Goal: Transaction & Acquisition: Purchase product/service

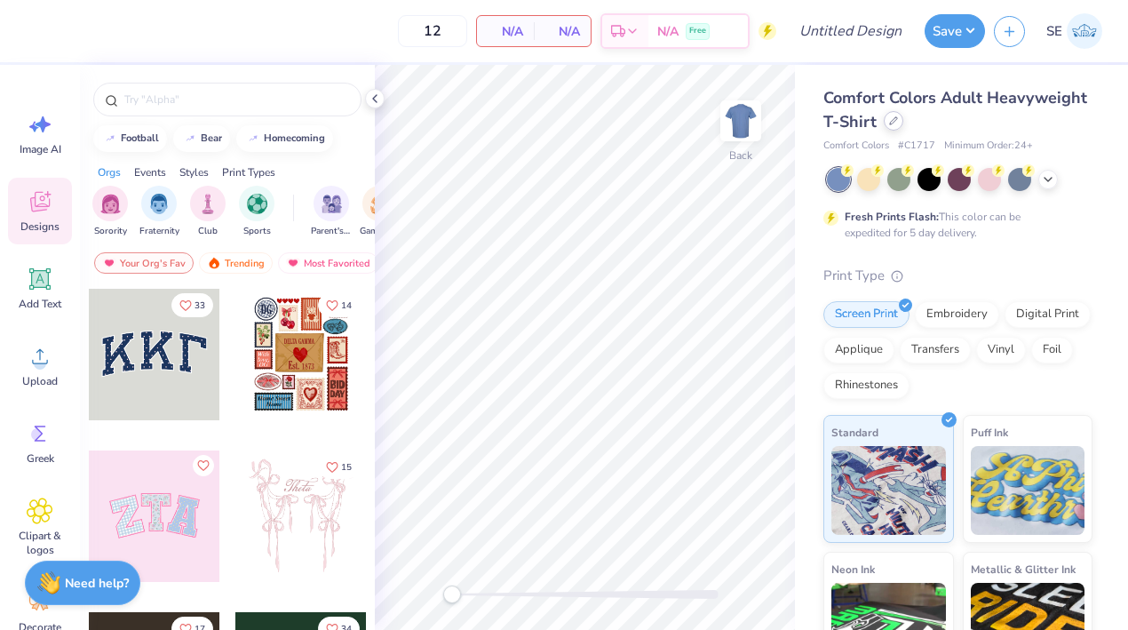
click at [899, 121] on div at bounding box center [893, 121] width 20 height 20
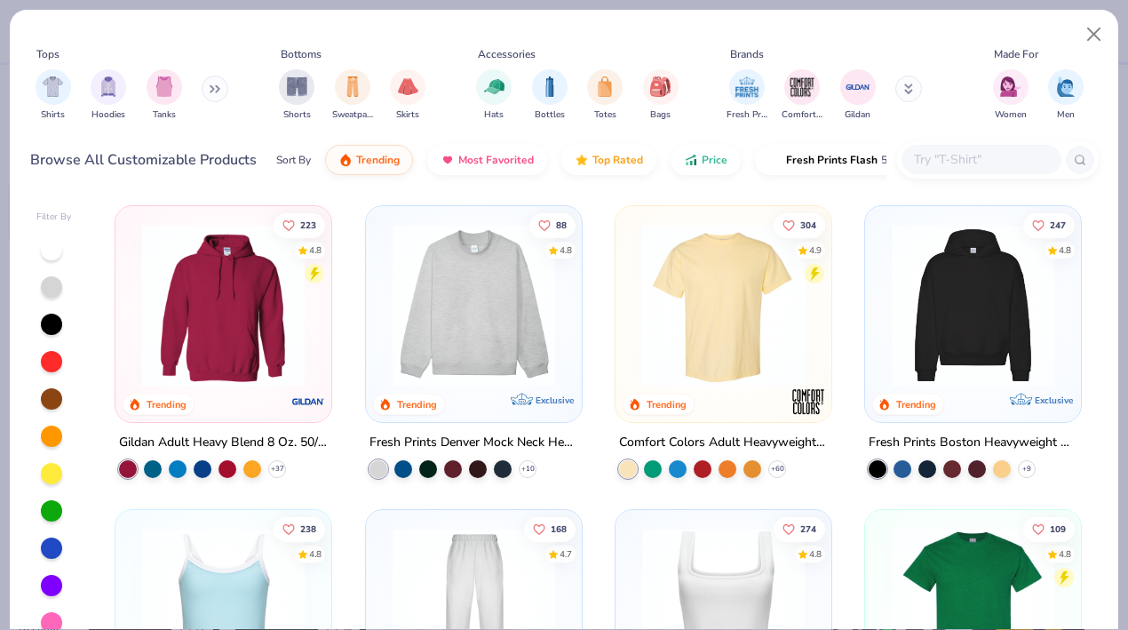
click at [220, 85] on icon at bounding box center [215, 88] width 11 height 9
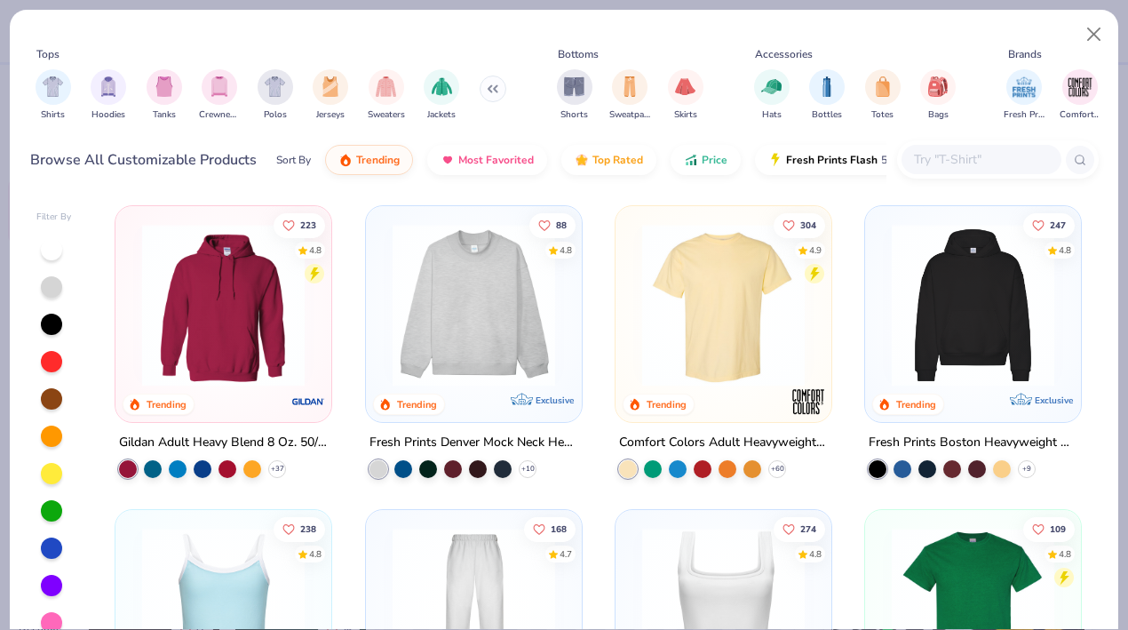
click at [223, 85] on img "filter for Crewnecks" at bounding box center [220, 86] width 20 height 20
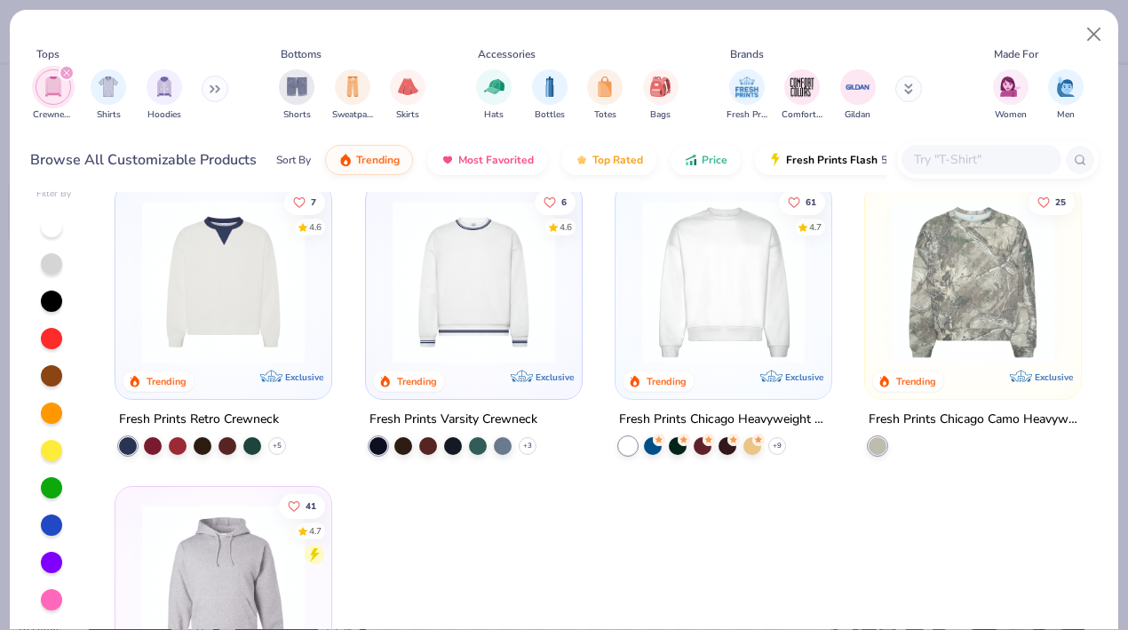
click at [728, 247] on img at bounding box center [723, 282] width 180 height 162
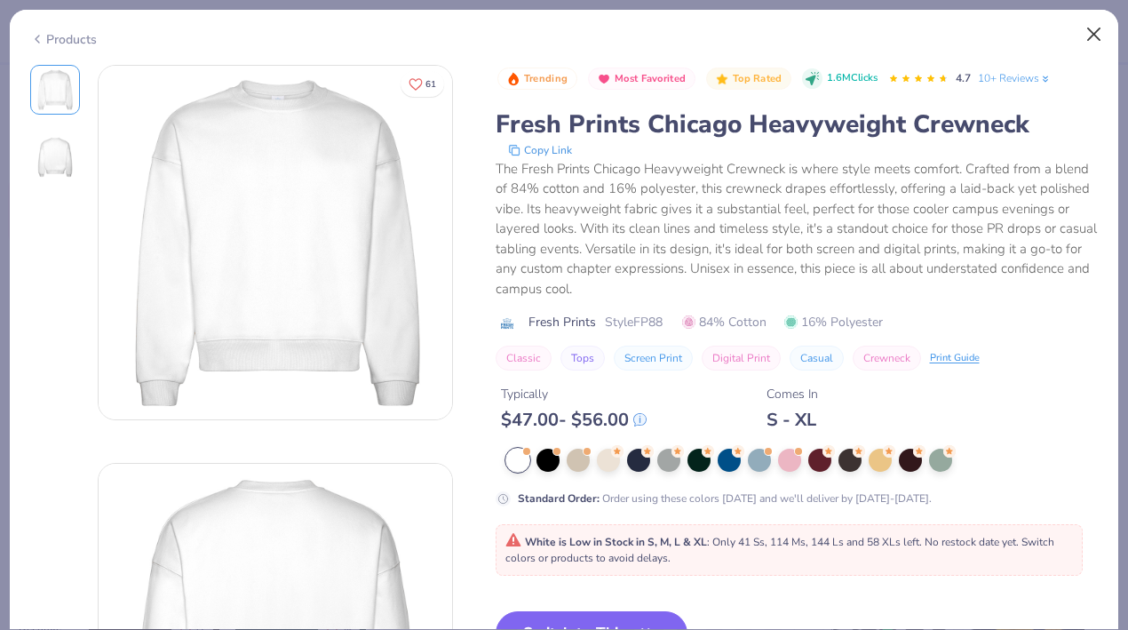
click at [1097, 32] on button "Close" at bounding box center [1094, 35] width 34 height 34
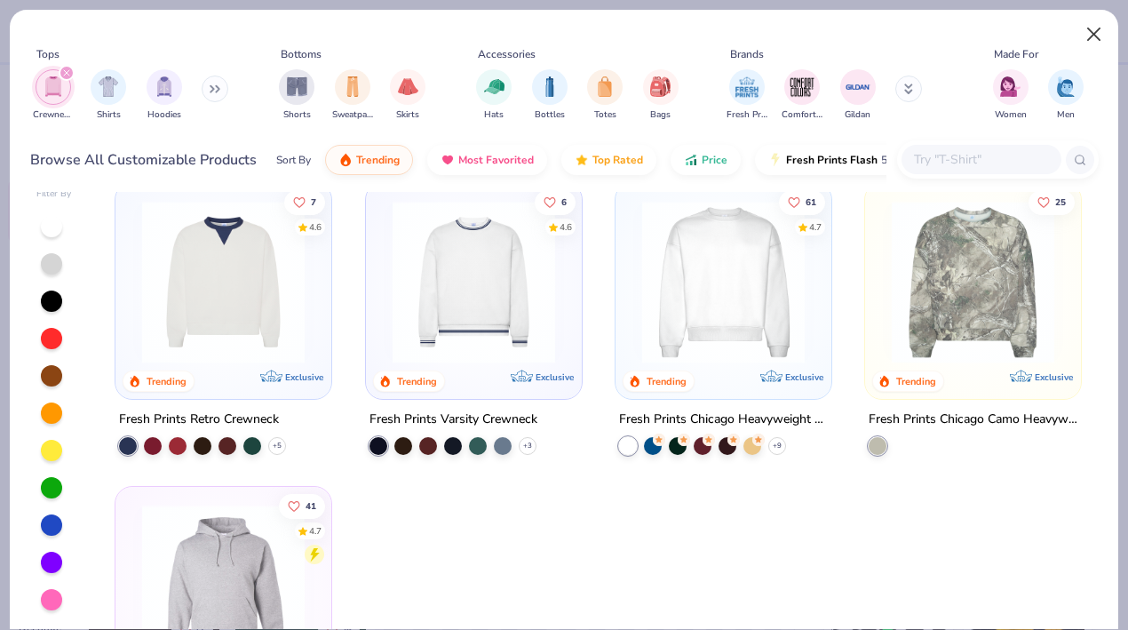
click at [1095, 35] on button "Close" at bounding box center [1094, 35] width 34 height 34
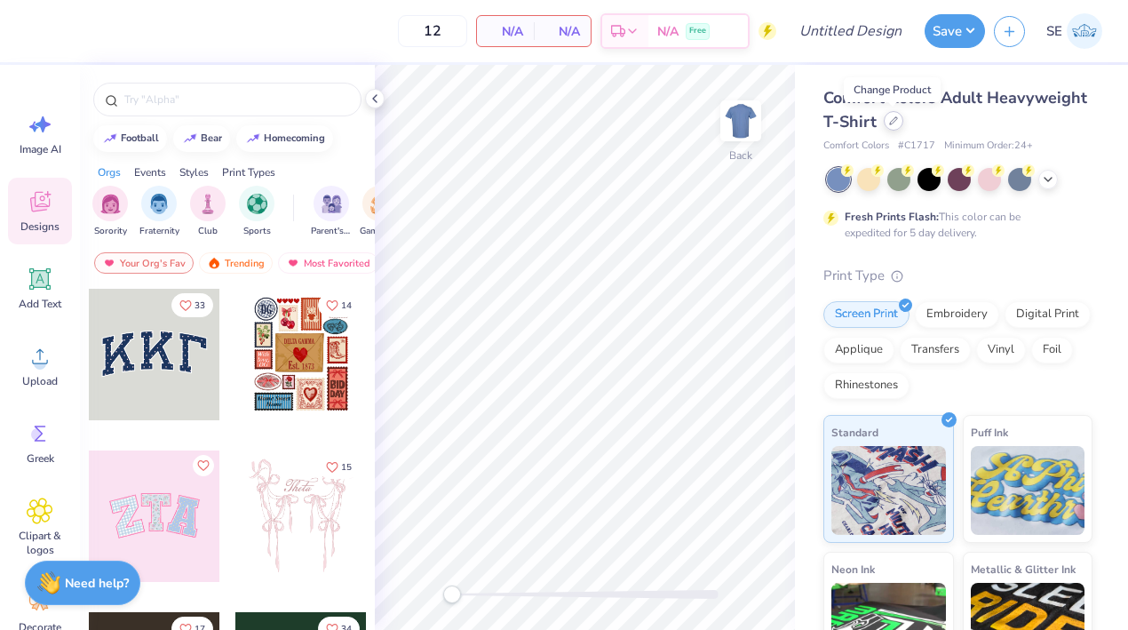
click at [891, 112] on div at bounding box center [893, 121] width 20 height 20
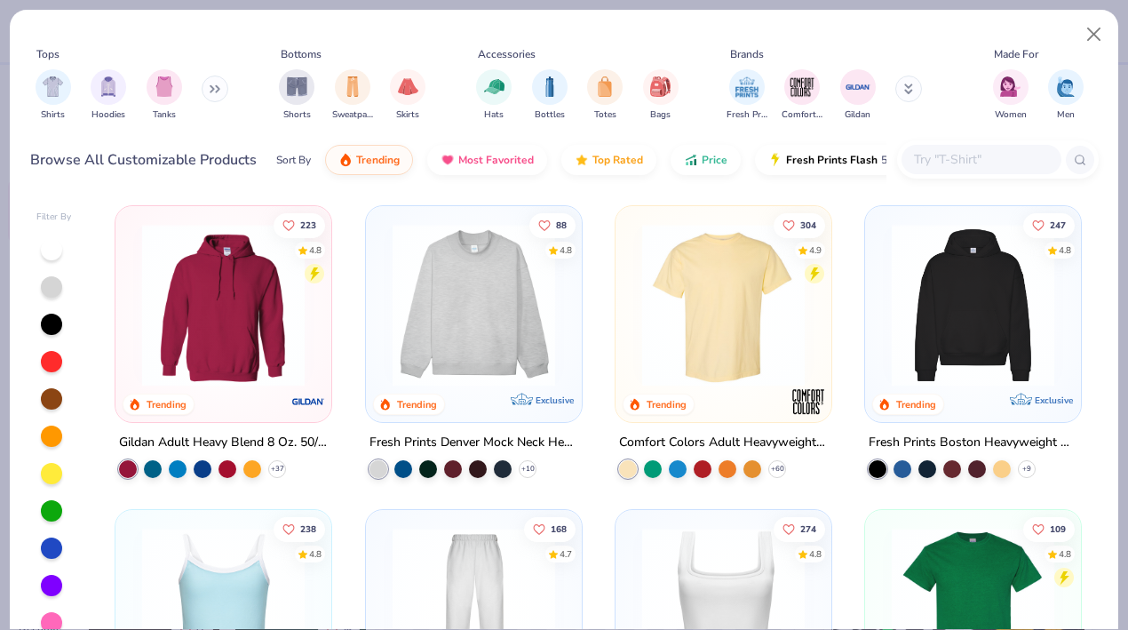
click at [211, 91] on button at bounding box center [215, 88] width 27 height 27
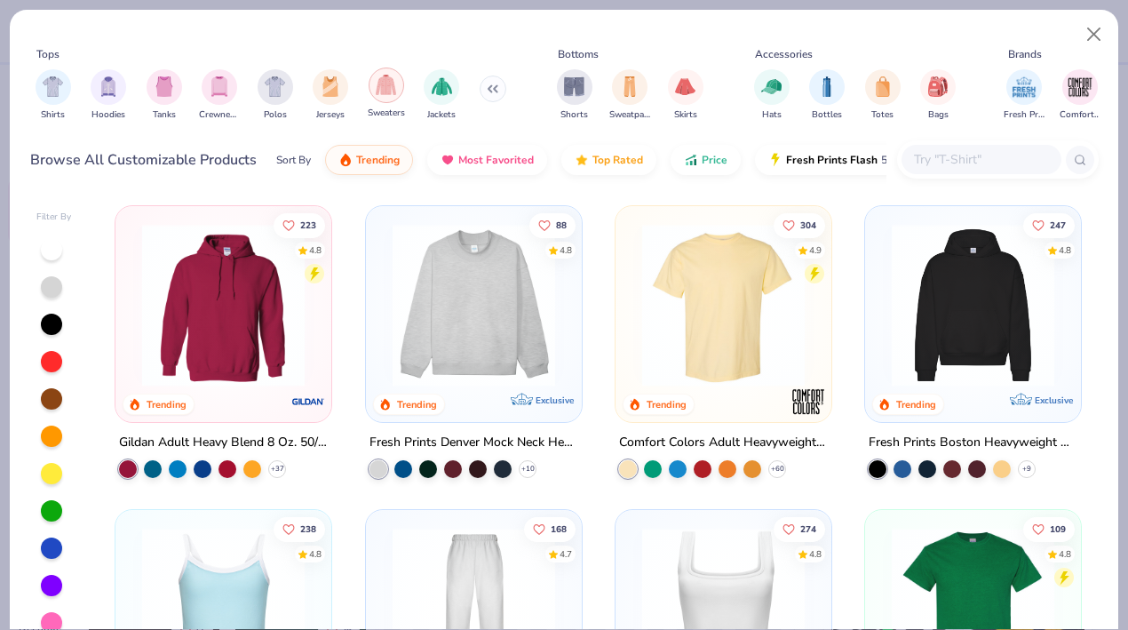
click at [380, 100] on div "filter for Sweaters" at bounding box center [386, 85] width 36 height 36
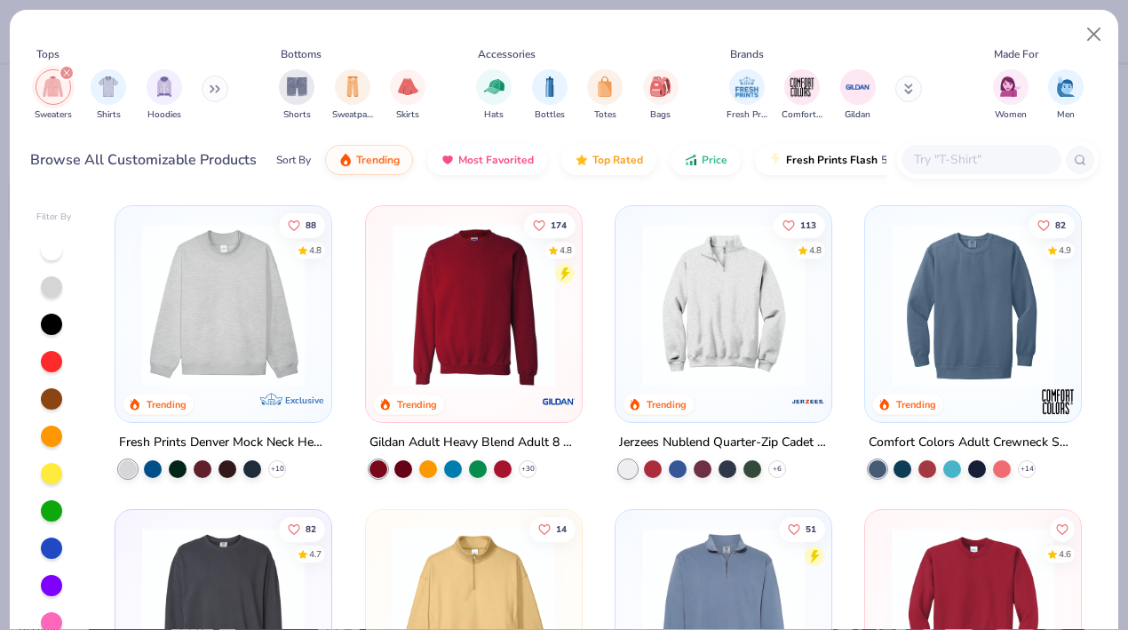
click at [495, 250] on img at bounding box center [474, 305] width 180 height 162
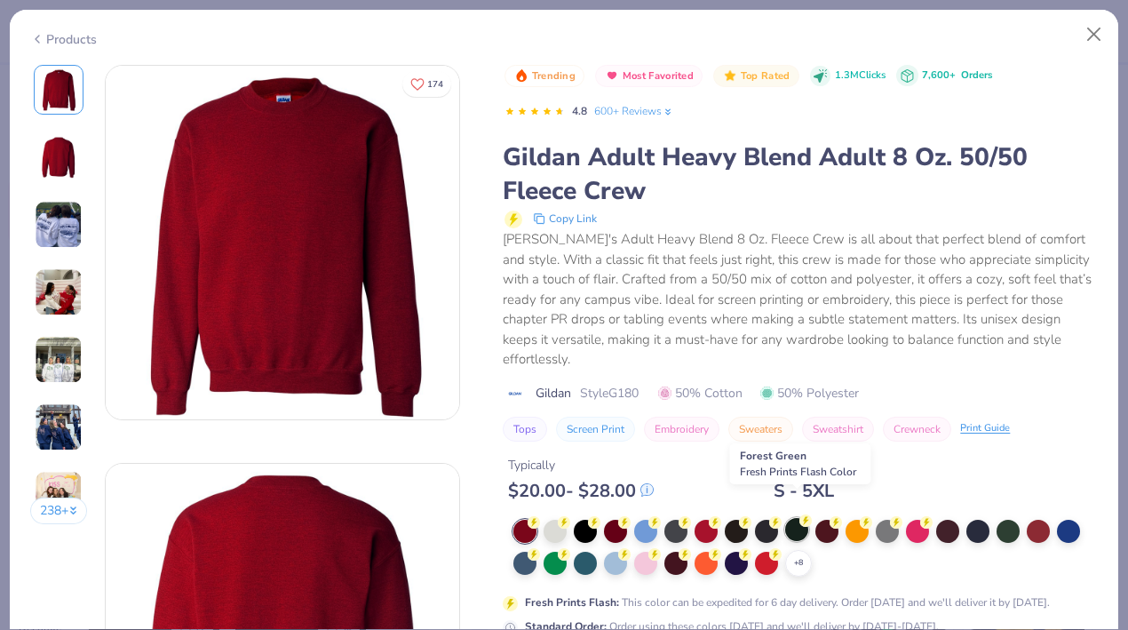
click at [796, 518] on div at bounding box center [796, 529] width 23 height 23
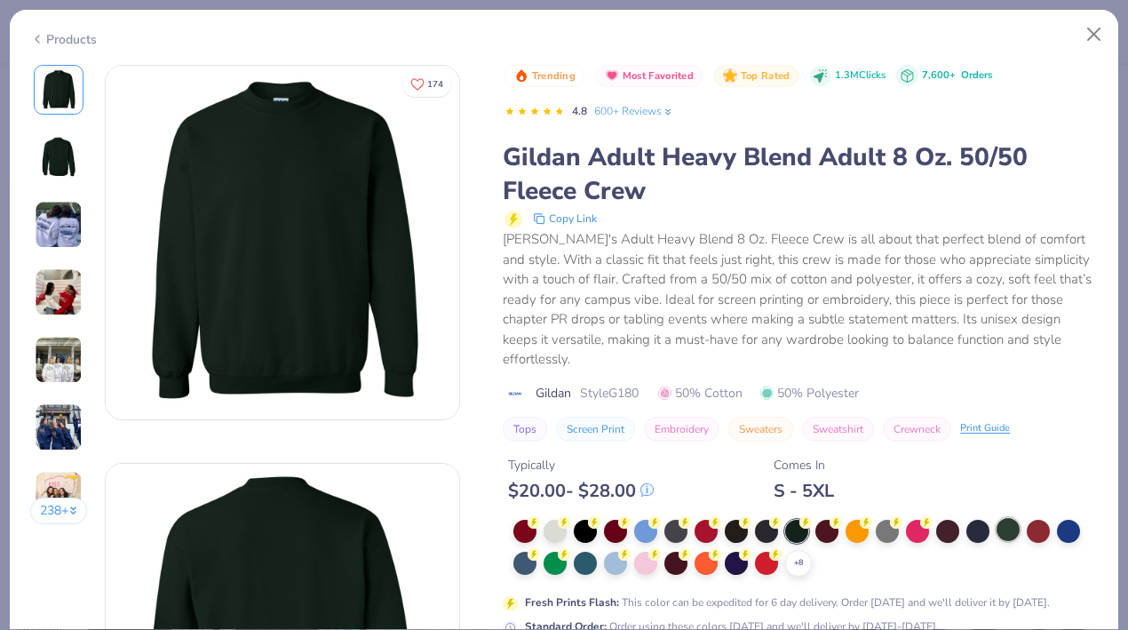
click at [1004, 518] on div at bounding box center [1007, 529] width 23 height 23
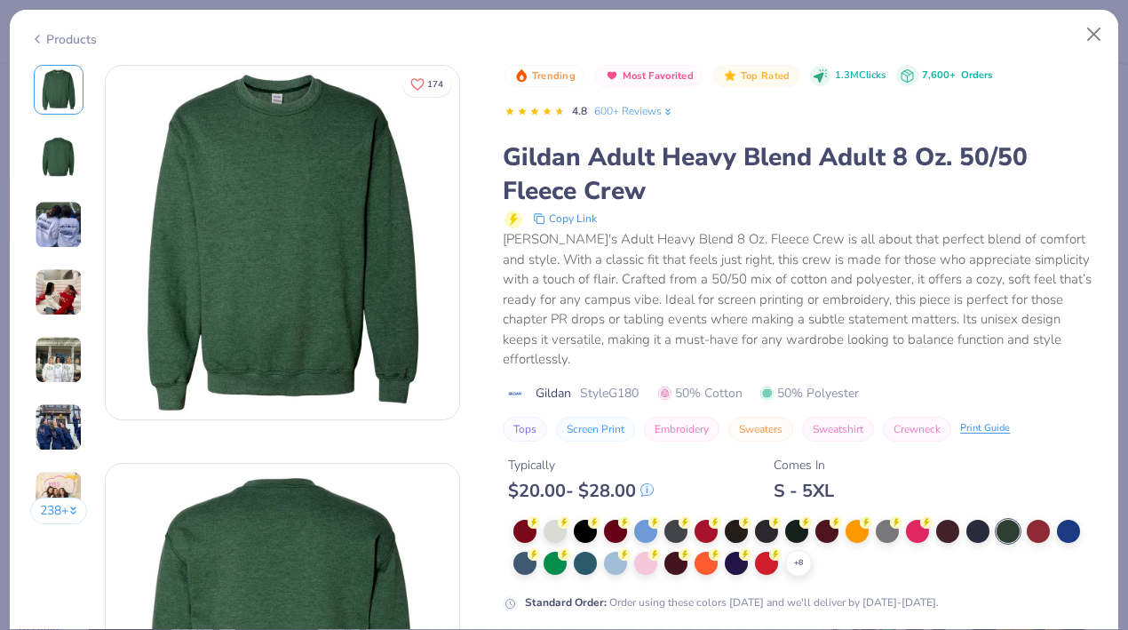
scroll to position [48, 0]
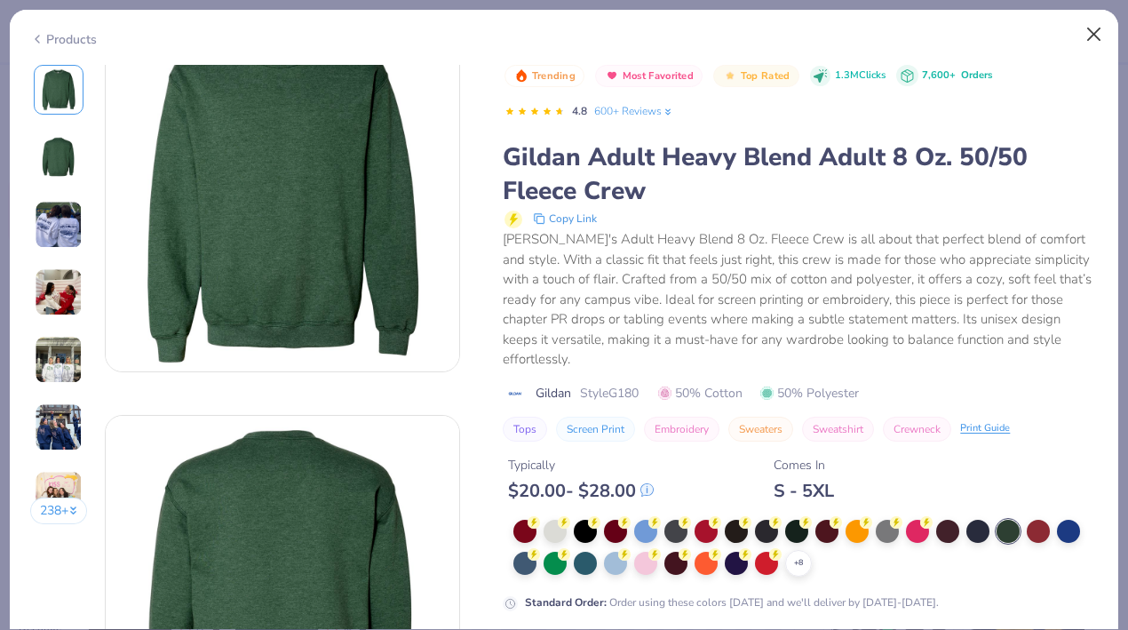
click at [1097, 33] on button "Close" at bounding box center [1094, 35] width 34 height 34
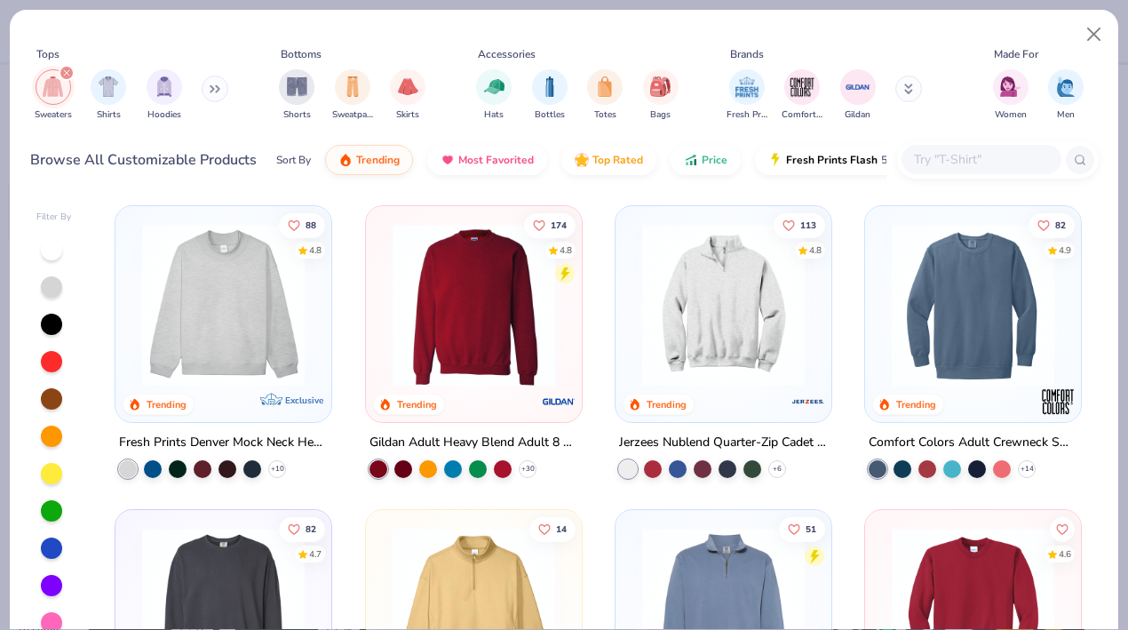
click at [952, 313] on img at bounding box center [973, 305] width 180 height 162
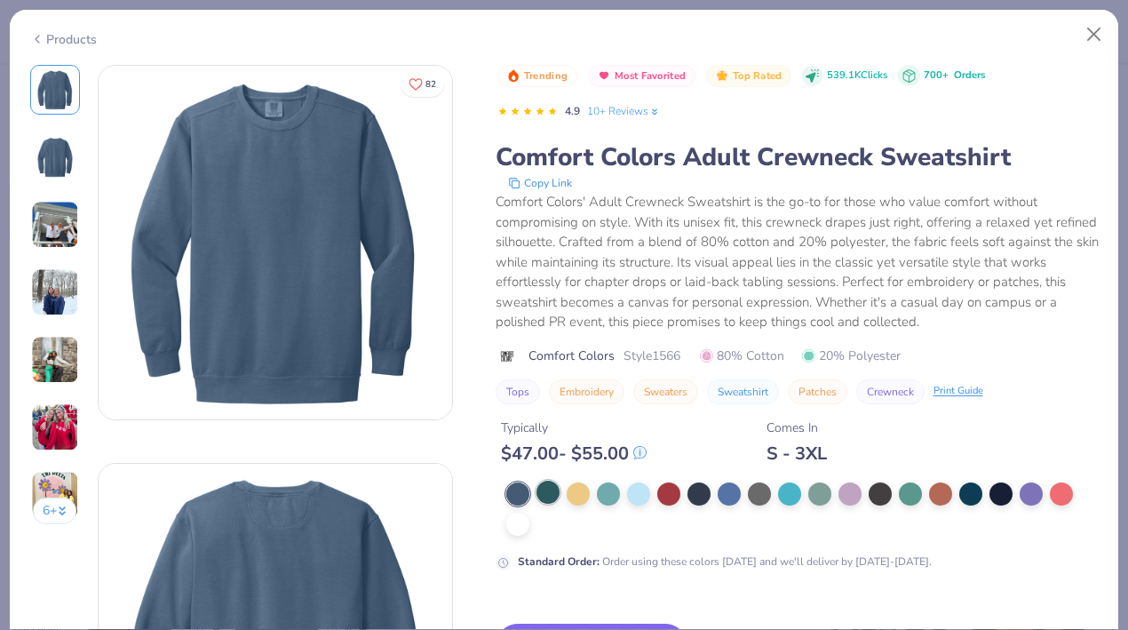
click at [534, 492] on div at bounding box center [802, 508] width 592 height 53
click at [544, 492] on div at bounding box center [547, 491] width 23 height 23
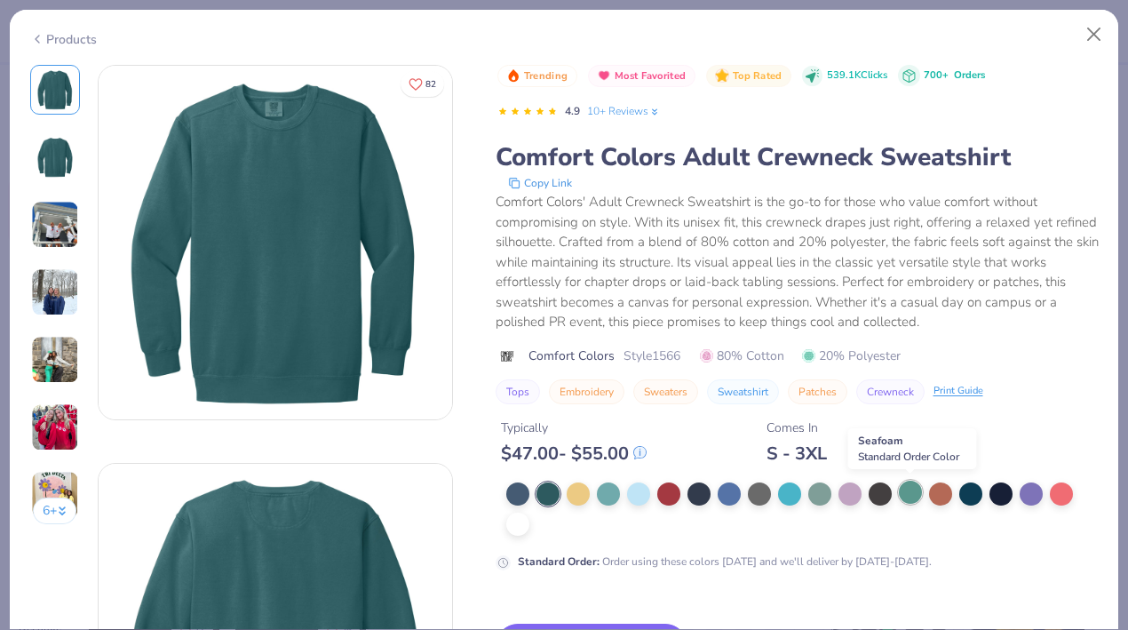
click at [906, 492] on div at bounding box center [910, 491] width 23 height 23
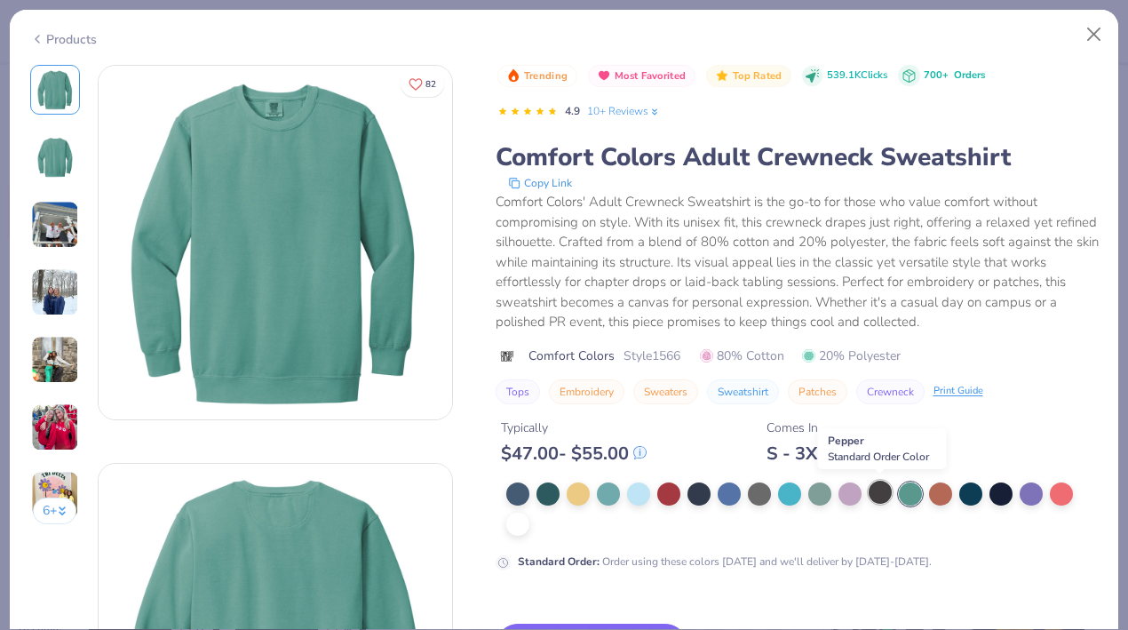
click at [883, 492] on div at bounding box center [879, 491] width 23 height 23
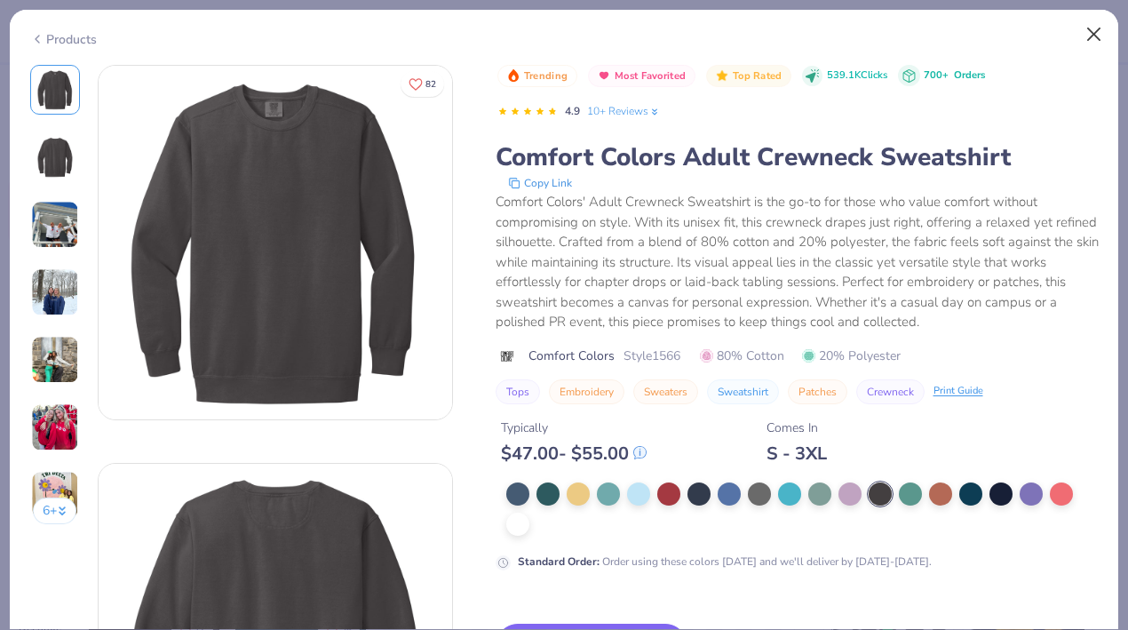
click at [1088, 36] on button "Close" at bounding box center [1094, 35] width 34 height 34
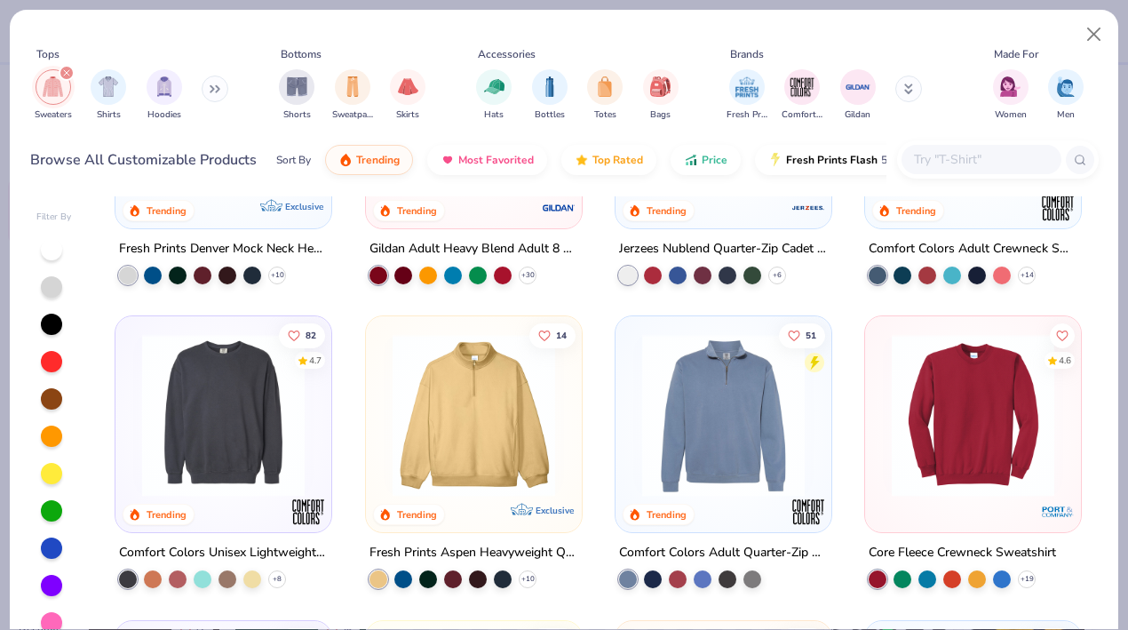
scroll to position [213, 0]
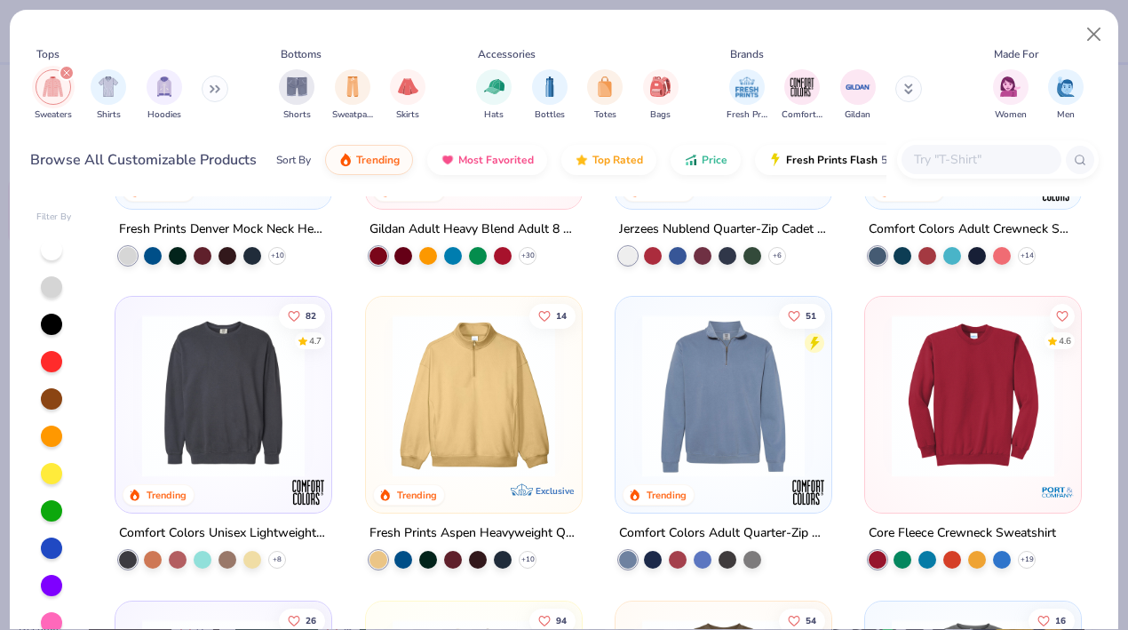
click at [50, 518] on div at bounding box center [51, 510] width 21 height 21
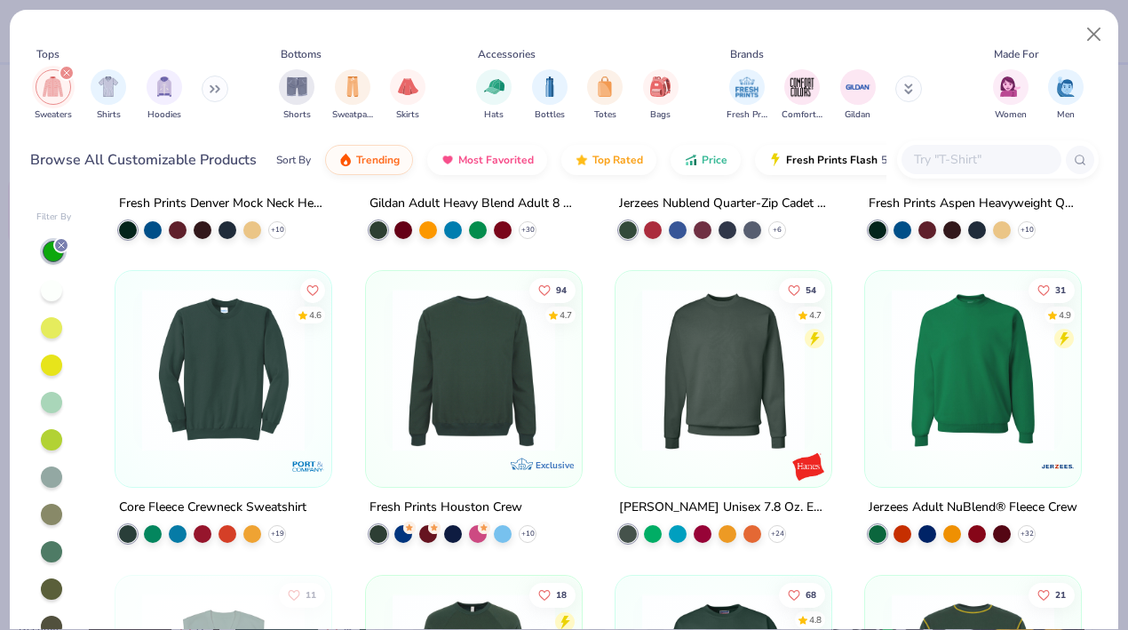
scroll to position [243, 0]
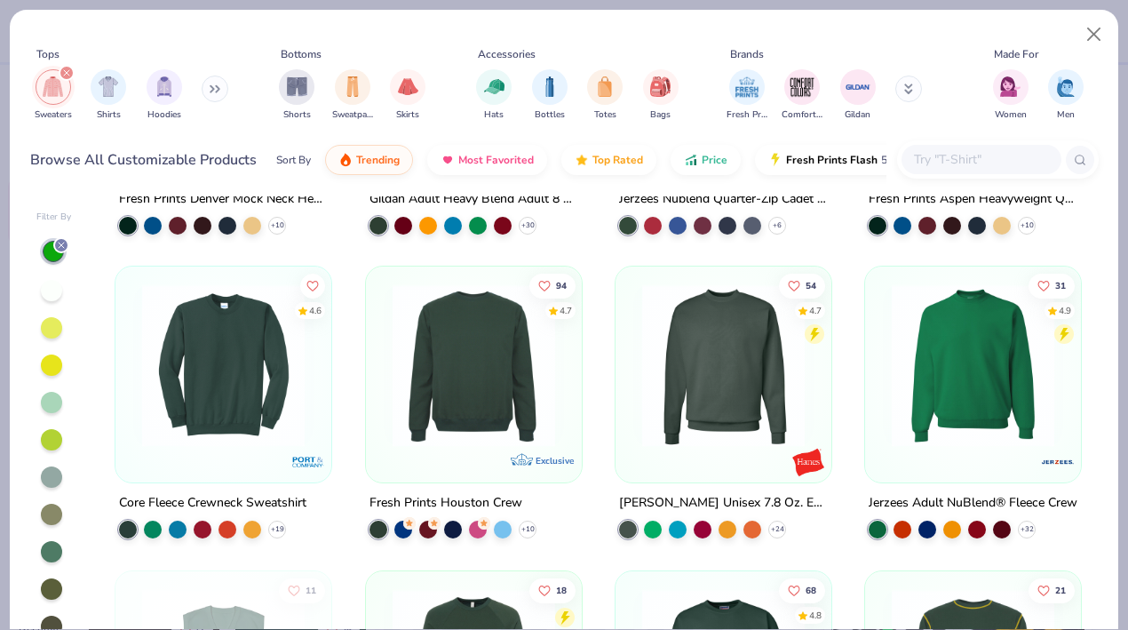
click at [455, 364] on img at bounding box center [474, 365] width 180 height 162
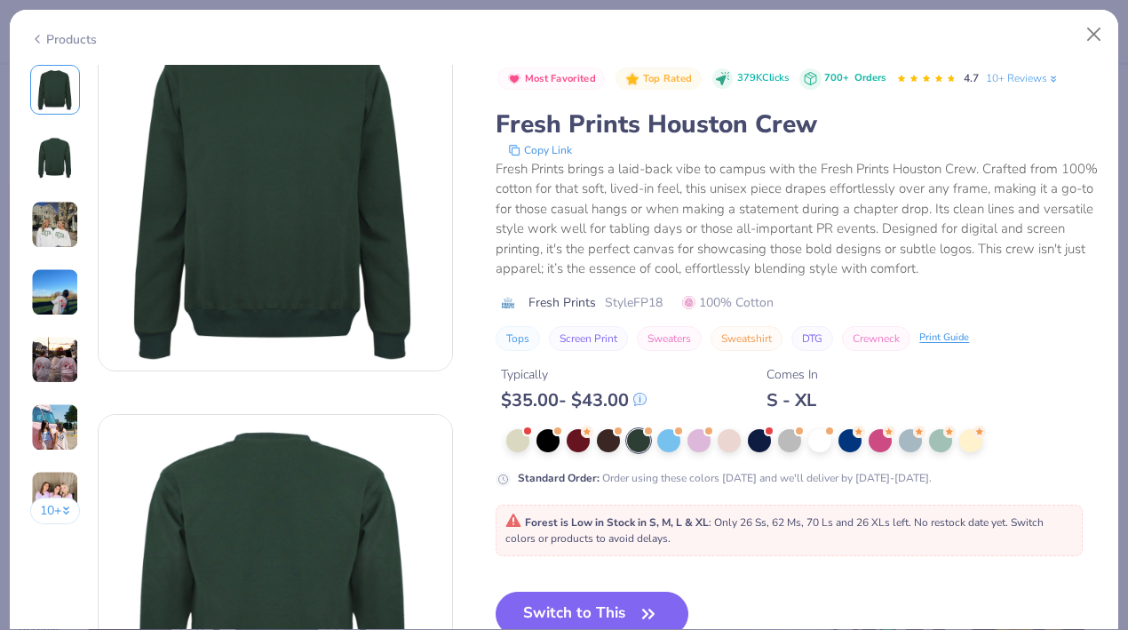
scroll to position [51, 0]
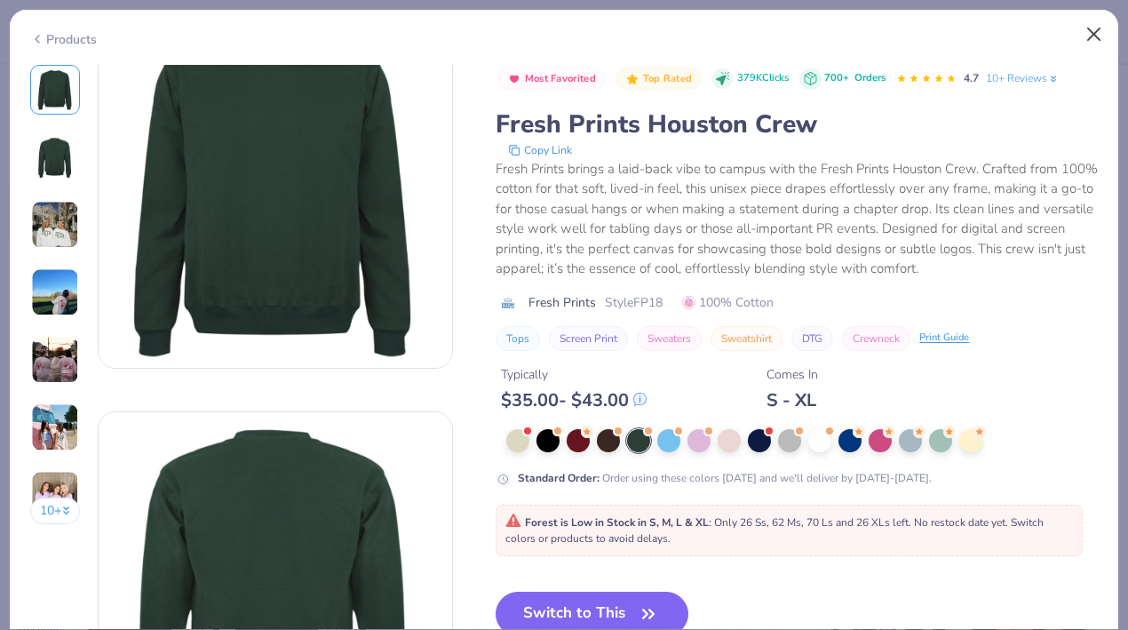
click at [1096, 32] on button "Close" at bounding box center [1094, 35] width 34 height 34
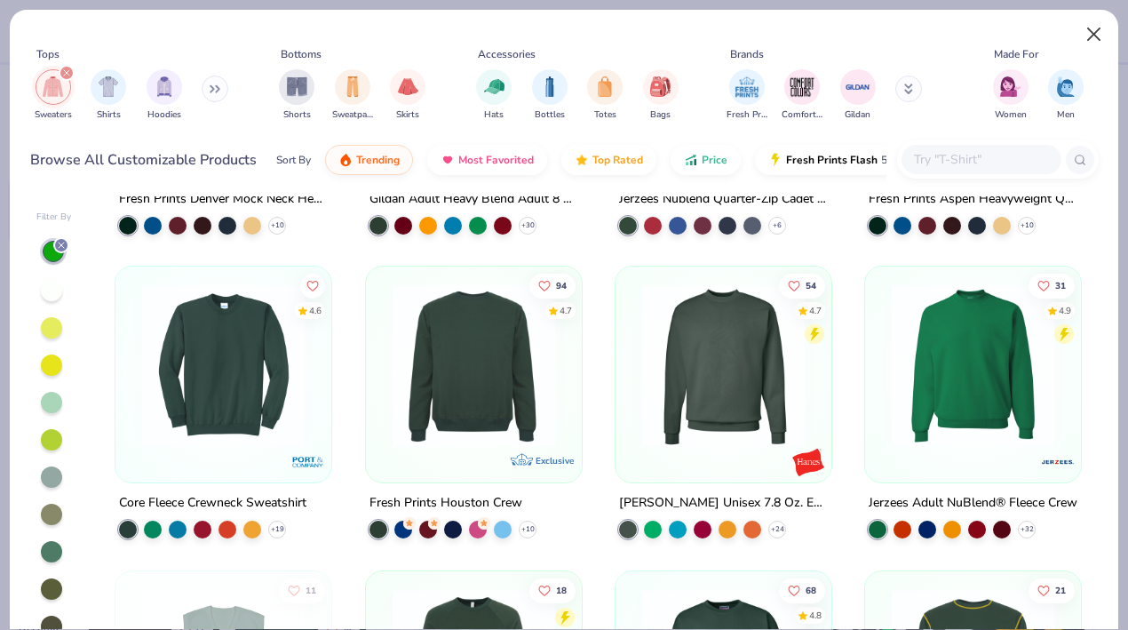
click at [1097, 25] on button "Close" at bounding box center [1094, 35] width 34 height 34
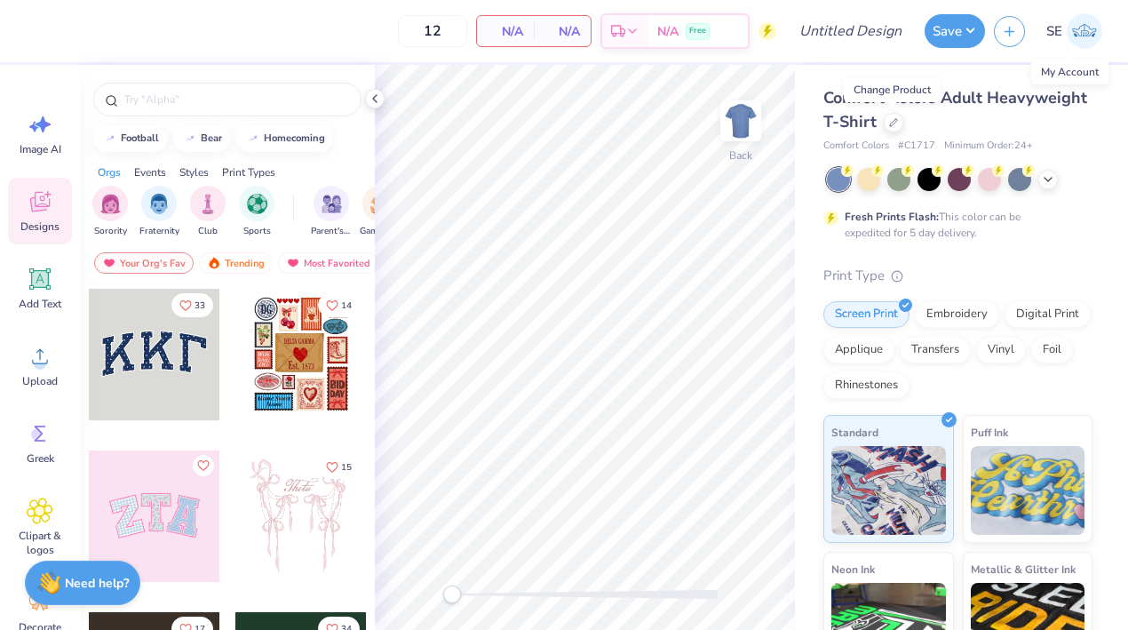
click at [1083, 24] on img at bounding box center [1084, 31] width 36 height 36
